Goal: Transaction & Acquisition: Purchase product/service

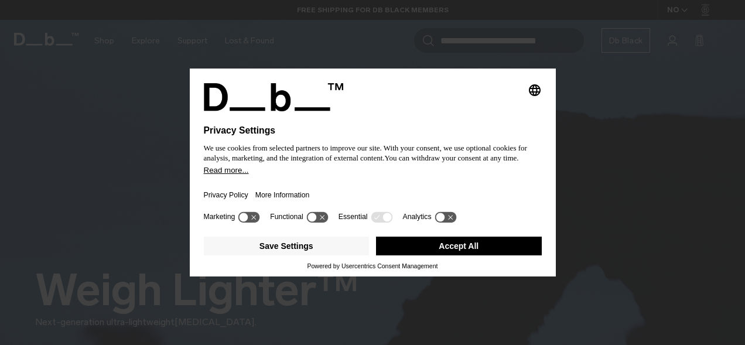
click at [463, 243] on button "Accept All" at bounding box center [459, 246] width 166 height 19
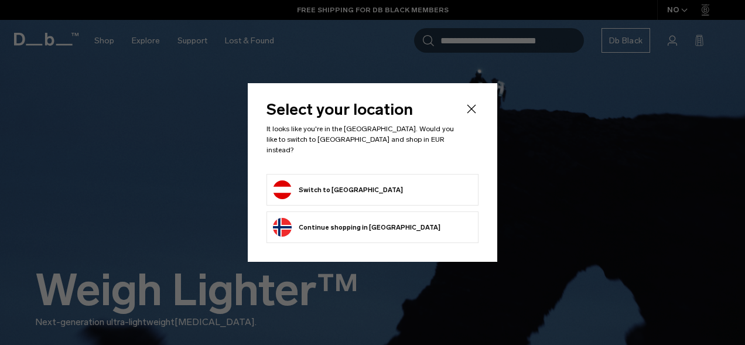
click at [405, 190] on form "Switch to [GEOGRAPHIC_DATA]" at bounding box center [372, 189] width 199 height 19
click at [351, 187] on form "Switch to [GEOGRAPHIC_DATA]" at bounding box center [372, 189] width 199 height 19
click at [336, 184] on button "Switch to [GEOGRAPHIC_DATA]" at bounding box center [338, 189] width 130 height 19
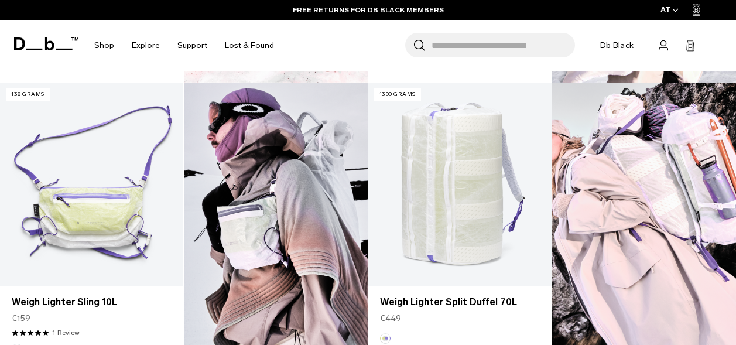
scroll to position [644, 0]
